Goal: Consume media (video, audio)

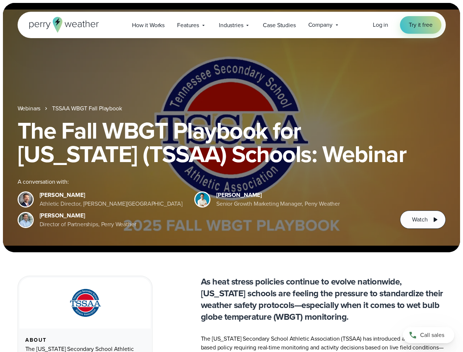
click at [232, 176] on div "The Fall WBGT Playbook for [US_STATE] (TSSAA) Schools: Webinar A conversation w…" at bounding box center [232, 174] width 429 height 110
click at [232, 25] on span "Industries" at bounding box center [231, 25] width 24 height 9
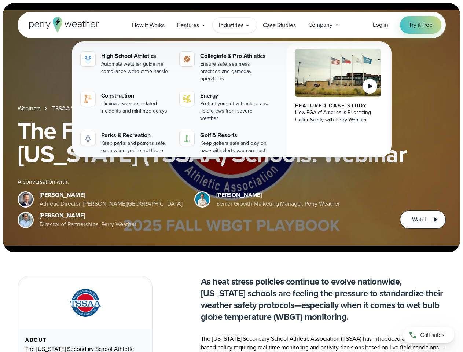
click at [232, 128] on h1 "The Fall WBGT Playbook for [US_STATE] (TSSAA) Schools: Webinar" at bounding box center [232, 142] width 429 height 47
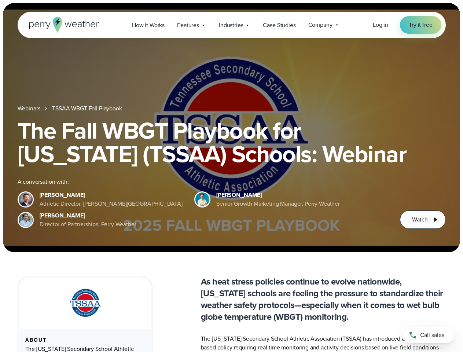
click at [88, 109] on link "TSSAA WBGT Fall Playbook" at bounding box center [87, 108] width 70 height 9
click at [423, 220] on span "Watch" at bounding box center [419, 219] width 15 height 9
